Goal: Find specific fact: Find specific fact

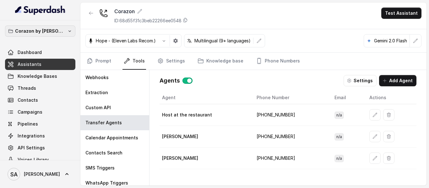
click at [54, 29] on p "Corazon by [PERSON_NAME]" at bounding box center [40, 31] width 50 height 8
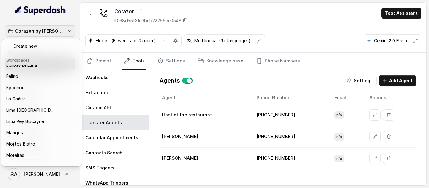
scroll to position [49, 0]
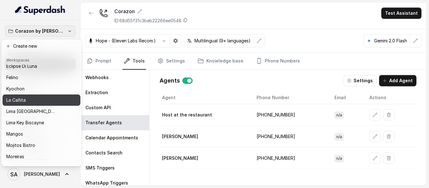
click at [48, 96] on div "La Cañita" at bounding box center [36, 100] width 60 height 8
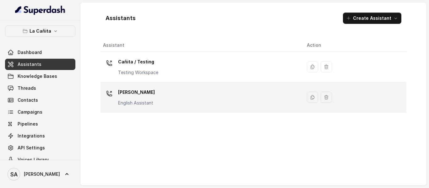
click at [141, 92] on p "[PERSON_NAME]" at bounding box center [136, 92] width 37 height 10
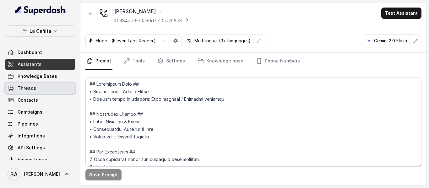
click at [30, 86] on span "Threads" at bounding box center [27, 88] width 19 height 6
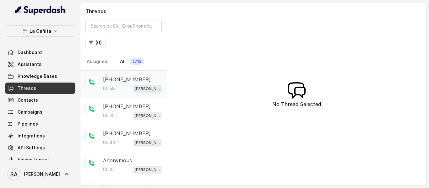
click at [134, 82] on p "[PHONE_NUMBER]" at bounding box center [127, 80] width 48 height 8
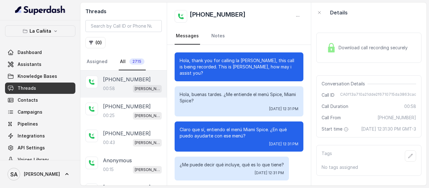
scroll to position [114, 0]
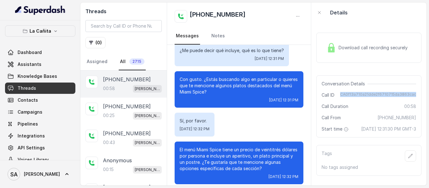
drag, startPoint x: 340, startPoint y: 95, endPoint x: 412, endPoint y: 93, distance: 71.9
click at [412, 93] on div "Conversation Details Call ID CA0f13a710a21dde2f6710715da3863cac Call Duration 0…" at bounding box center [368, 106] width 105 height 62
copy span "CA0f13a710a21dde2f6710715da3863cac"
